Goal: Information Seeking & Learning: Learn about a topic

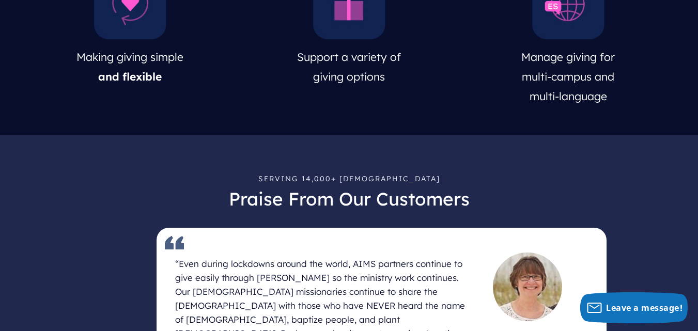
scroll to position [568, 0]
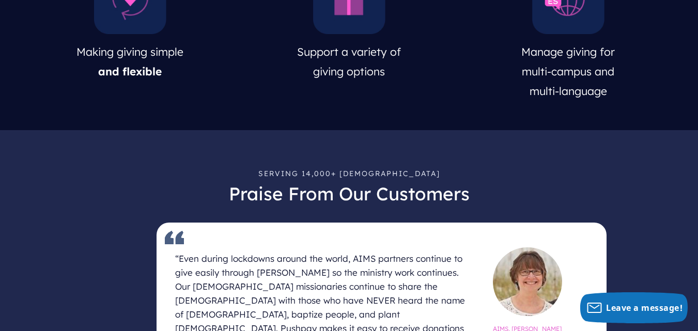
click at [357, 53] on span "Support a variety of" at bounding box center [349, 51] width 104 height 13
click at [389, 143] on div "Serving 14,000+ Churches Praise From Our Customers “Even during lockdowns aroun…" at bounding box center [349, 265] width 698 height 270
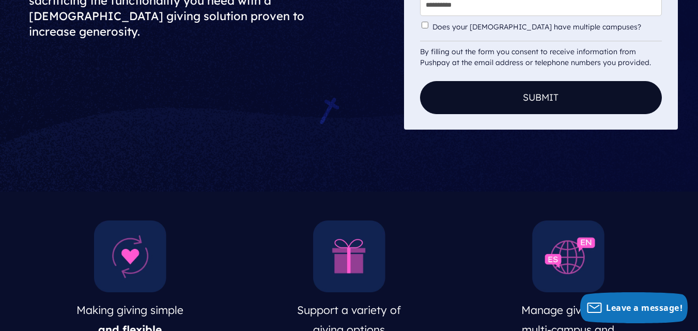
scroll to position [413, 0]
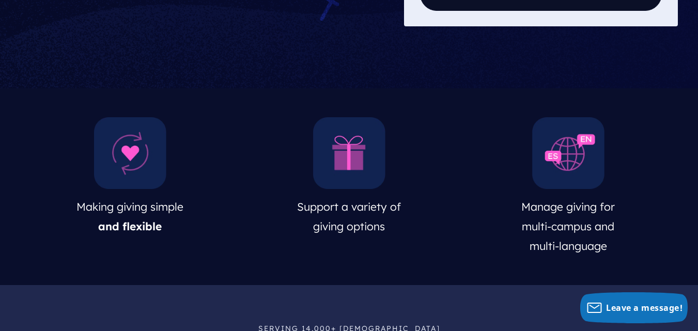
click at [126, 145] on img at bounding box center [130, 153] width 72 height 72
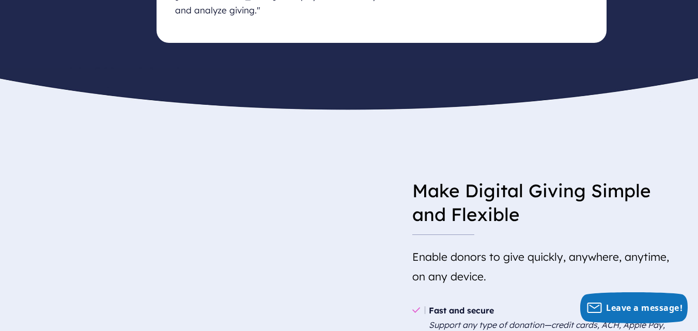
scroll to position [908, 0]
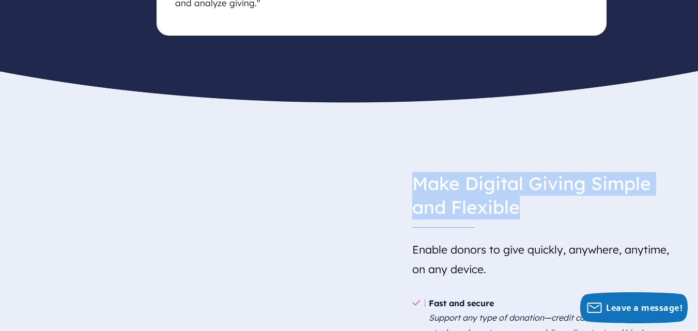
drag, startPoint x: 411, startPoint y: 174, endPoint x: 561, endPoint y: 209, distance: 153.5
click at [560, 209] on h3 "Make Digital Giving Simple and Flexible" at bounding box center [540, 196] width 257 height 64
click at [561, 209] on h3 "Make Digital Giving Simple and Flexible" at bounding box center [540, 196] width 257 height 64
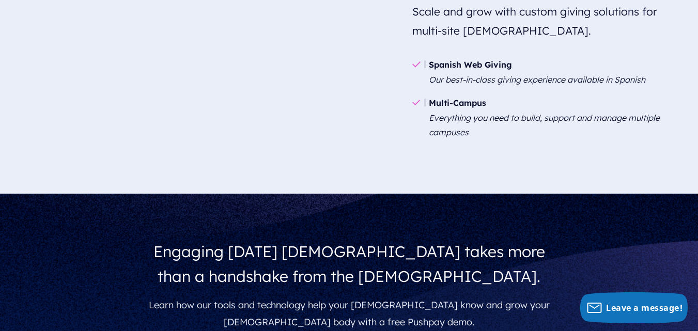
scroll to position [1994, 0]
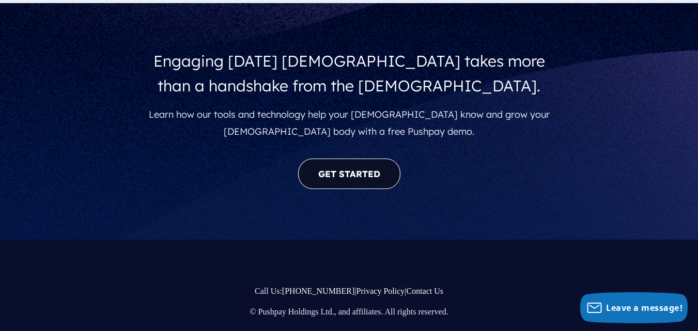
click at [350, 183] on link "GET STARTED" at bounding box center [349, 174] width 102 height 30
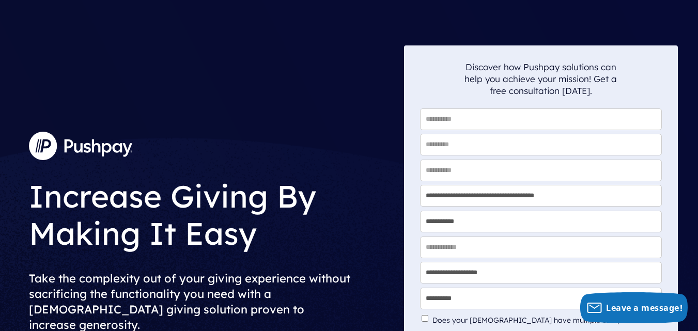
scroll to position [0, 0]
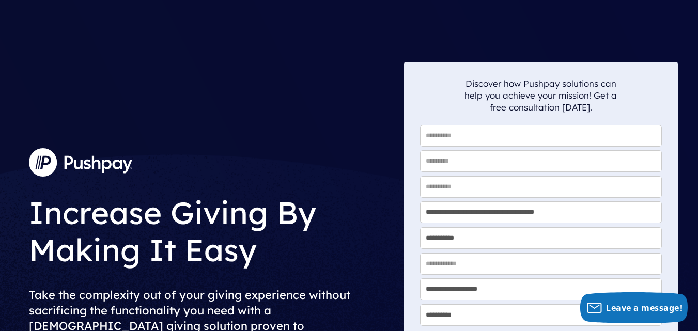
click at [76, 168] on img at bounding box center [80, 162] width 103 height 28
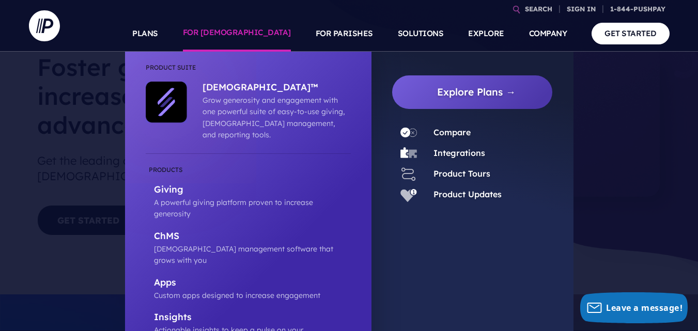
scroll to position [103, 0]
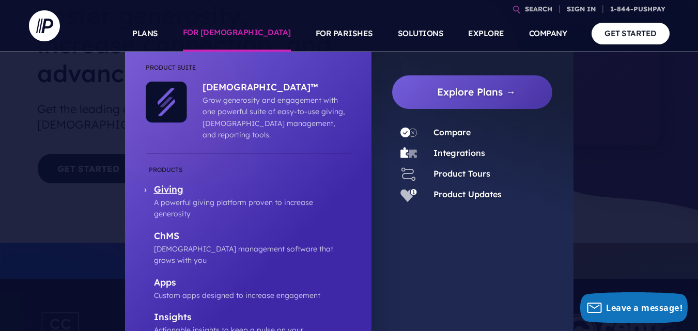
click at [170, 184] on p "Giving" at bounding box center [252, 190] width 197 height 13
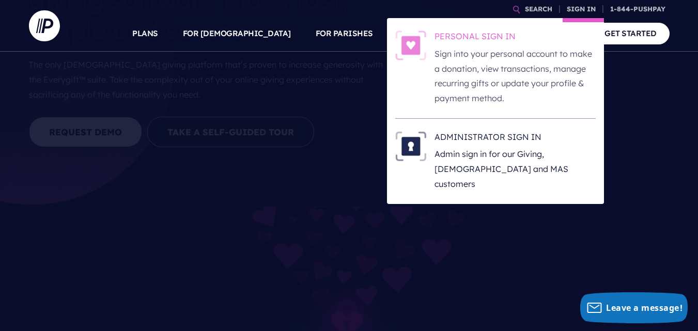
click at [477, 40] on h6 "PERSONAL SIGN IN" at bounding box center [515, 38] width 161 height 16
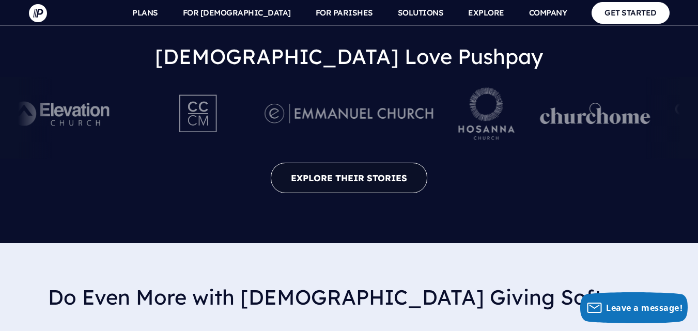
scroll to position [2377, 0]
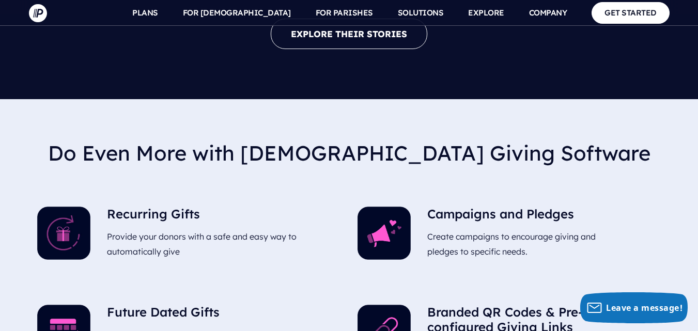
click at [386, 207] on img at bounding box center [384, 233] width 53 height 53
click at [461, 207] on h5 "Campaigns and Pledges" at bounding box center [523, 216] width 193 height 19
click at [490, 225] on p "Create campaigns to encourage giving and pledges to specific needs." at bounding box center [523, 244] width 193 height 38
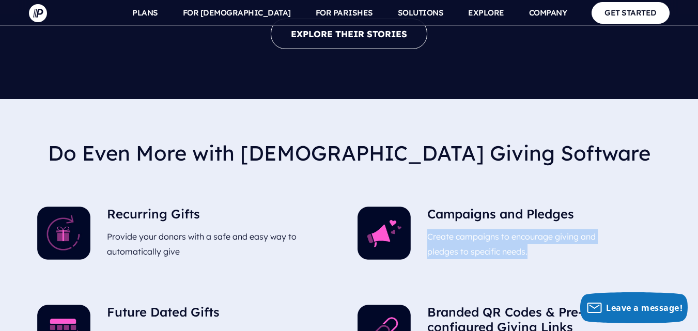
click at [490, 225] on p "Create campaigns to encourage giving and pledges to specific needs." at bounding box center [523, 244] width 193 height 38
click at [498, 225] on p "Create campaigns to encourage giving and pledges to specific needs." at bounding box center [523, 244] width 193 height 38
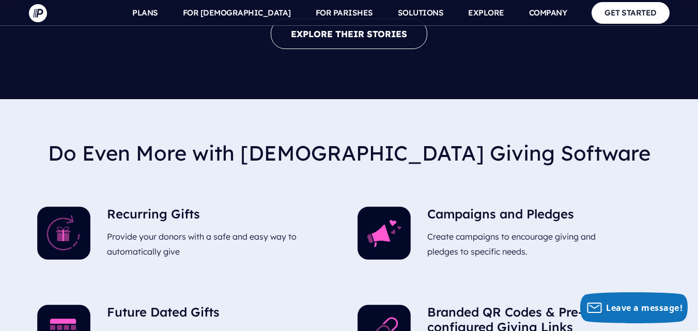
click at [457, 207] on h5 "Campaigns and Pledges" at bounding box center [523, 216] width 193 height 19
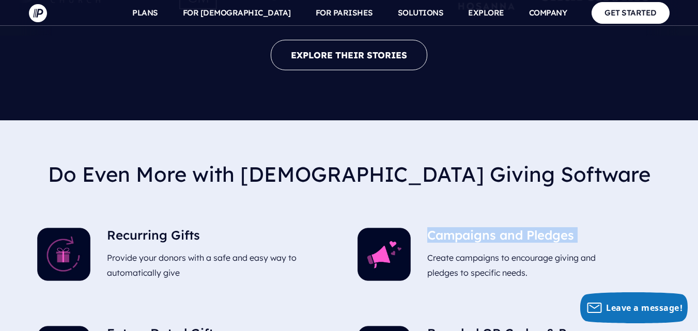
scroll to position [2325, 0]
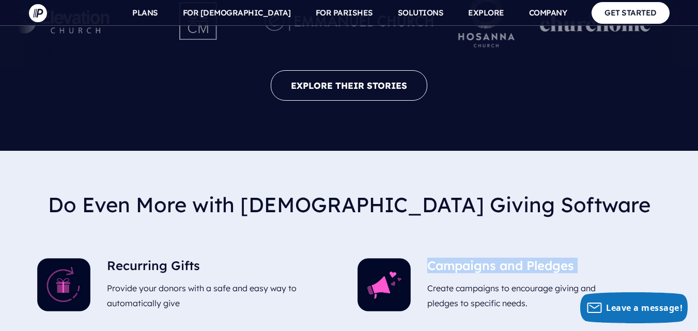
click at [454, 258] on h5 "Campaigns and Pledges" at bounding box center [523, 267] width 193 height 19
click at [391, 258] on img at bounding box center [384, 284] width 53 height 53
click at [462, 277] on p "Create campaigns to encourage giving and pledges to specific needs." at bounding box center [523, 296] width 193 height 38
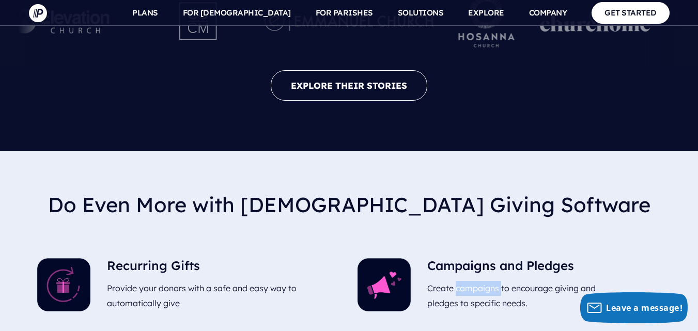
click at [462, 277] on p "Create campaigns to encourage giving and pledges to specific needs." at bounding box center [523, 296] width 193 height 38
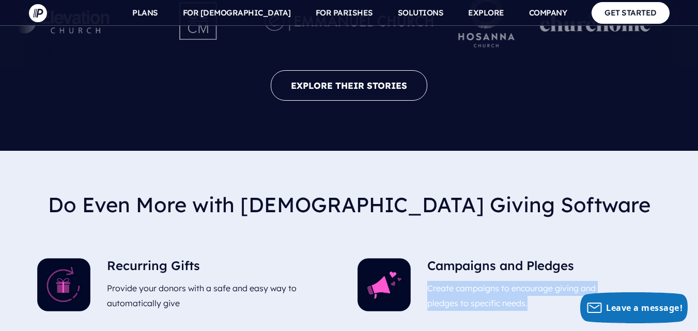
click at [462, 277] on p "Create campaigns to encourage giving and pledges to specific needs." at bounding box center [523, 296] width 193 height 38
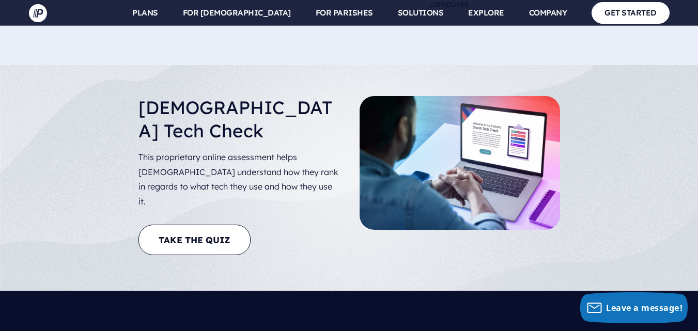
scroll to position [1912, 0]
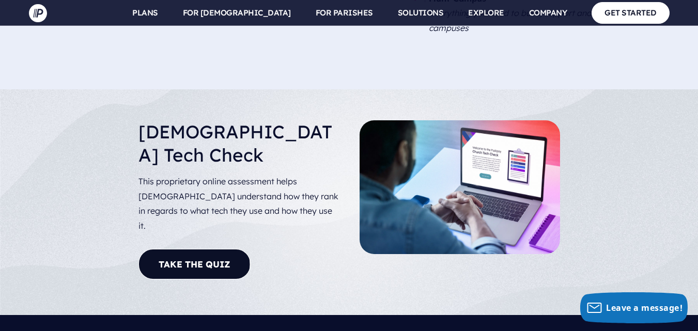
click at [208, 249] on link "Take The Quiz" at bounding box center [194, 264] width 112 height 30
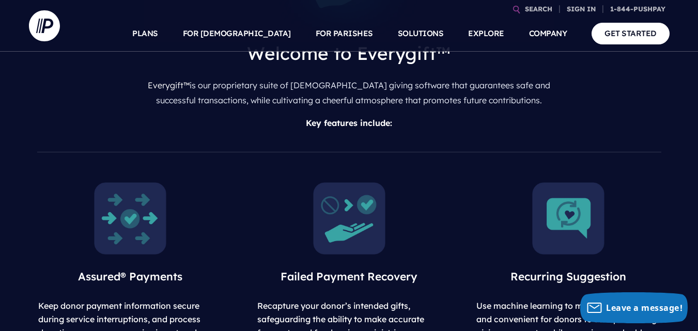
scroll to position [568, 0]
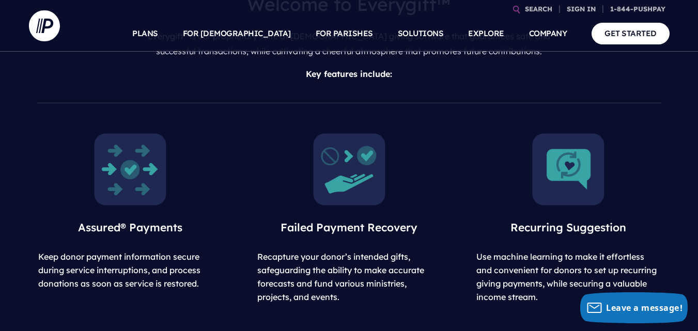
click at [544, 221] on span "Recurring Suggestion" at bounding box center [569, 227] width 116 height 13
click at [368, 211] on h3 "Failed Payment Recovery" at bounding box center [349, 228] width 203 height 36
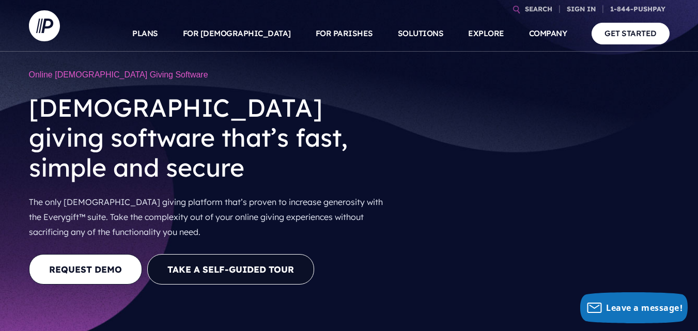
scroll to position [0, 0]
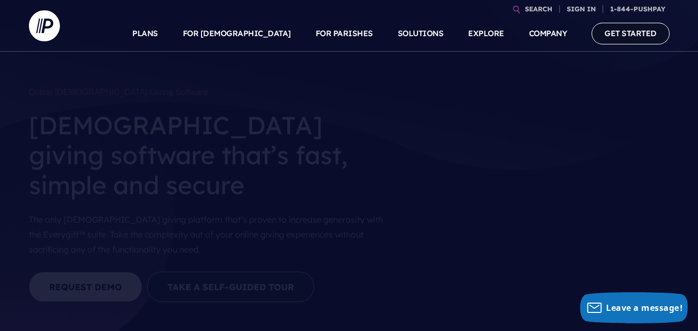
click at [621, 37] on link "GET STARTED" at bounding box center [631, 33] width 78 height 21
